Goal: Information Seeking & Learning: Find specific fact

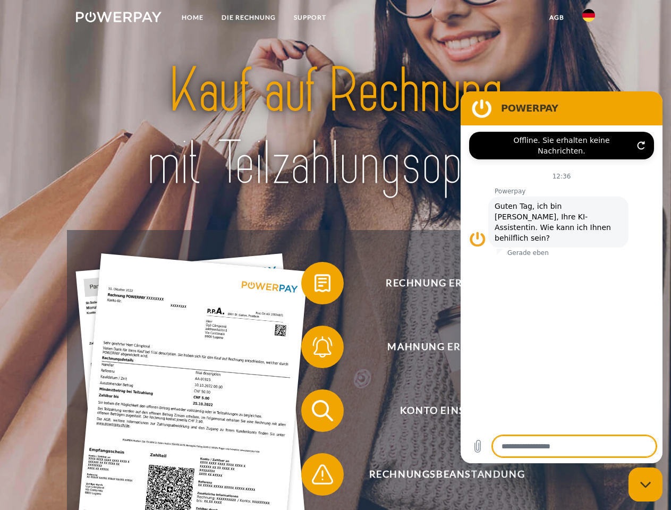
click at [118, 19] on img at bounding box center [119, 17] width 86 height 11
click at [589, 19] on img at bounding box center [588, 15] width 13 height 13
click at [556, 18] on link "agb" at bounding box center [556, 17] width 33 height 19
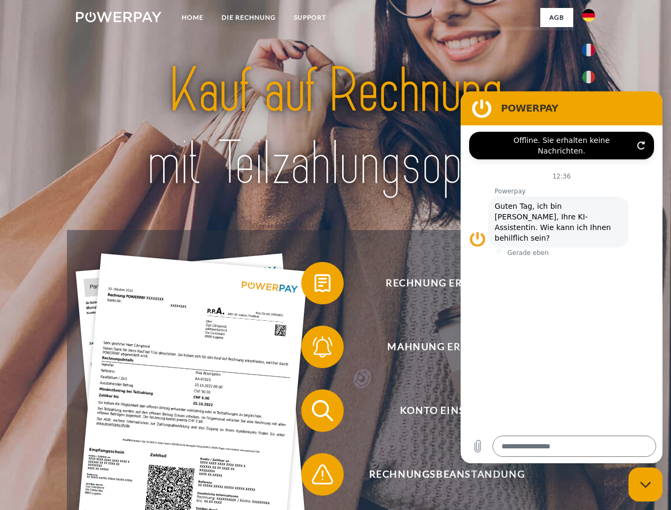
click at [315, 285] on span at bounding box center [306, 283] width 53 height 53
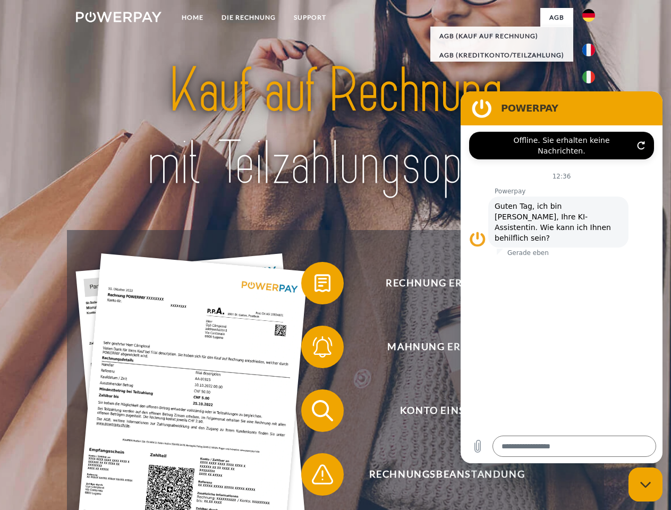
click at [315, 349] on div "Rechnung erhalten? Mahnung erhalten? Konto einsehen" at bounding box center [335, 442] width 537 height 425
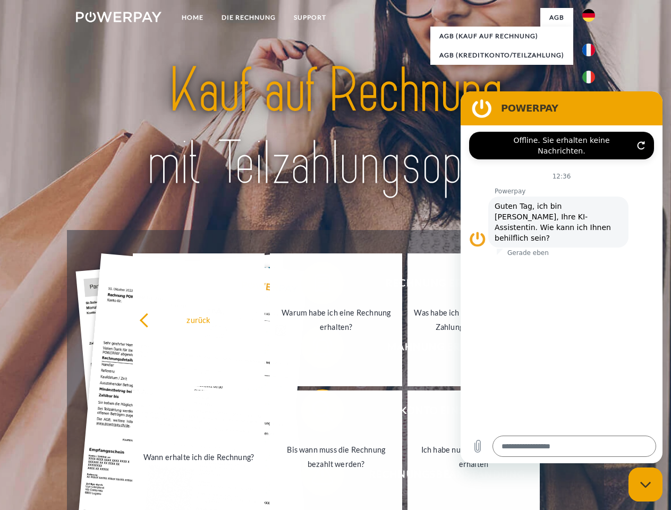
click at [315, 413] on link "Bis wann muss die Rechnung bezahlt werden?" at bounding box center [336, 456] width 132 height 133
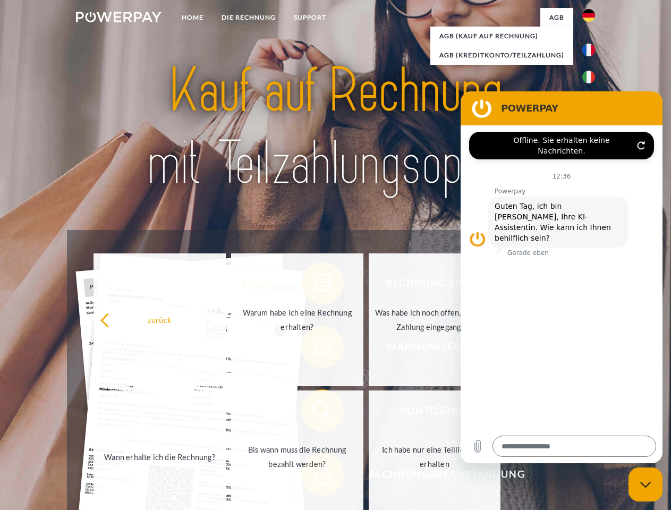
click at [315, 477] on span at bounding box center [306, 474] width 53 height 53
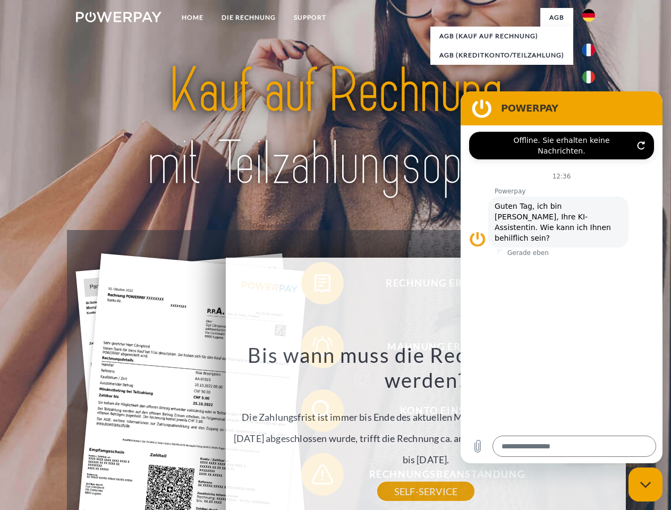
click at [645, 485] on icon "Messaging-Fenster schließen" at bounding box center [645, 484] width 11 height 7
type textarea "*"
